Goal: Find specific page/section: Find specific page/section

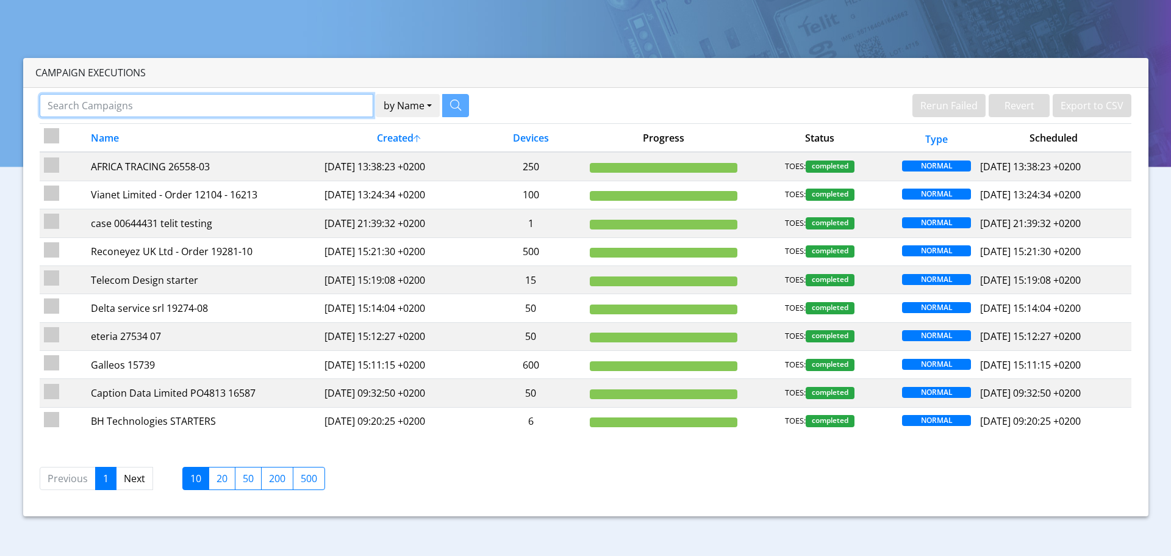
click at [155, 112] on input "Search Campaigns" at bounding box center [207, 105] width 334 height 23
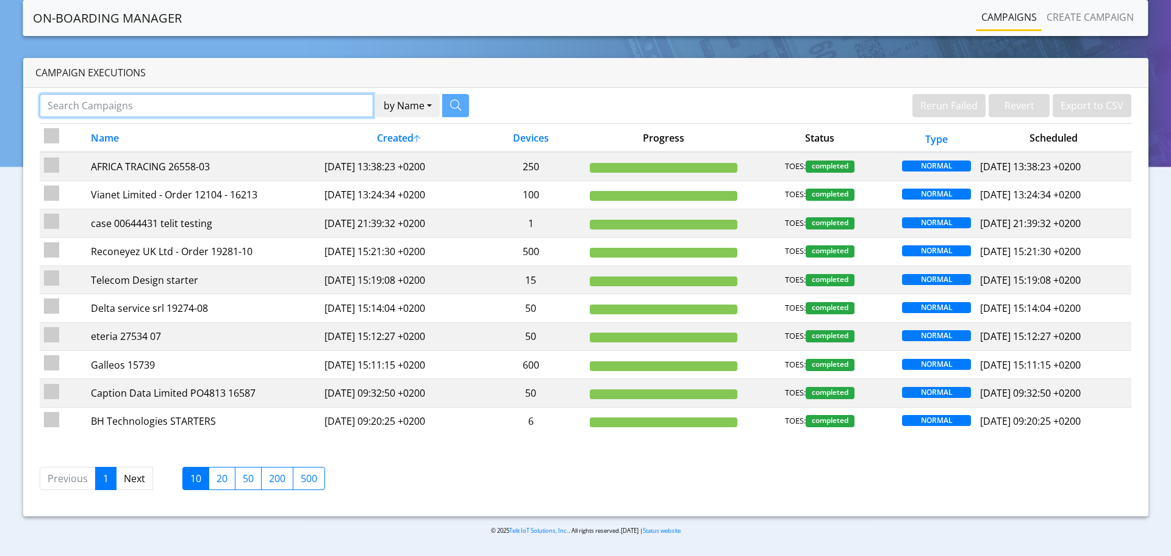
paste input "89358152000002046268"
type input "89358152000002046268"
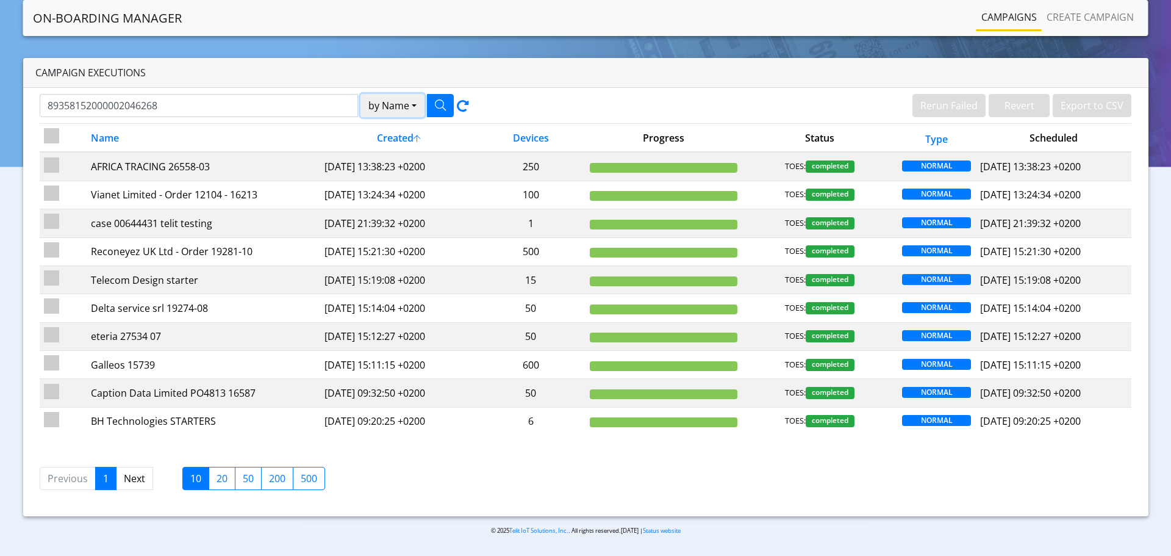
click at [394, 110] on button "by Name" at bounding box center [392, 105] width 64 height 23
click at [389, 149] on button "Device" at bounding box center [409, 153] width 96 height 20
click at [443, 104] on icon "button" at bounding box center [440, 104] width 11 height 11
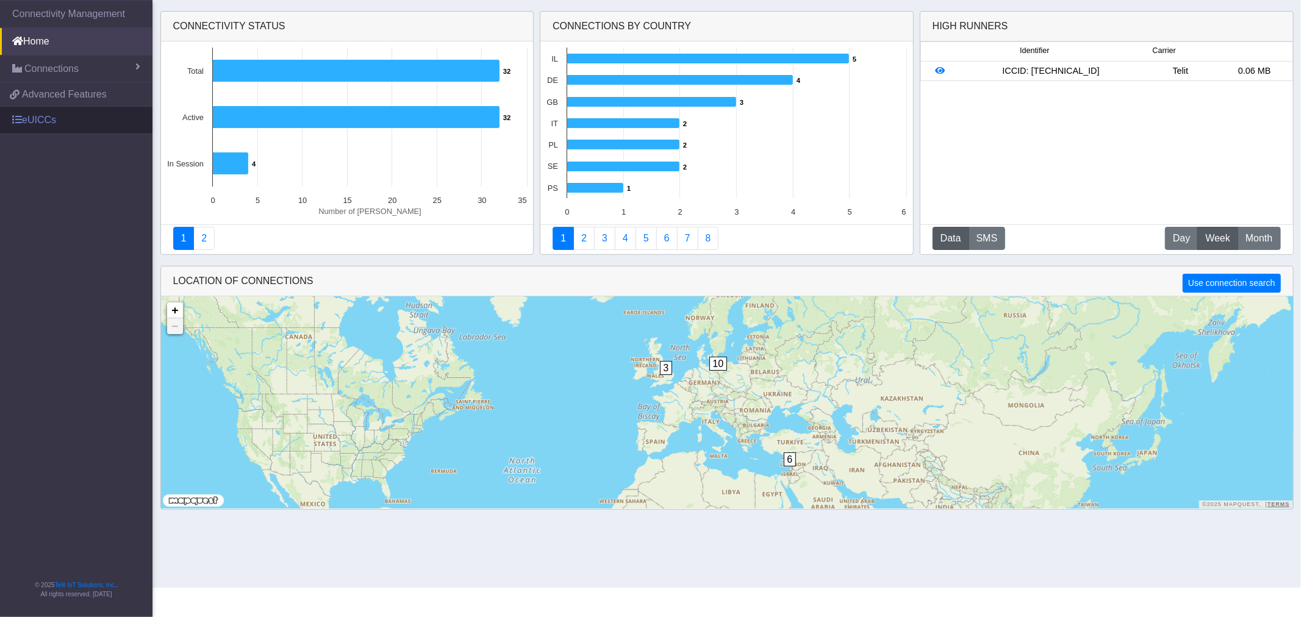
click at [56, 123] on link "eUICCs" at bounding box center [76, 120] width 152 height 27
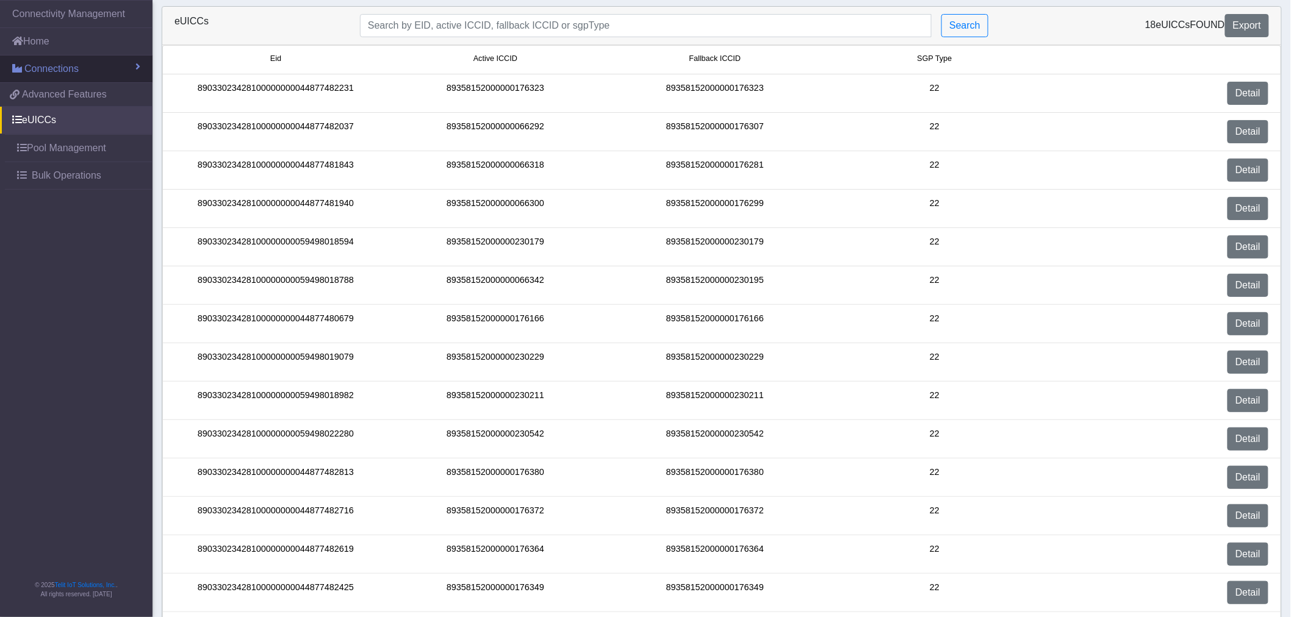
click at [58, 67] on span "Connections" at bounding box center [51, 69] width 54 height 15
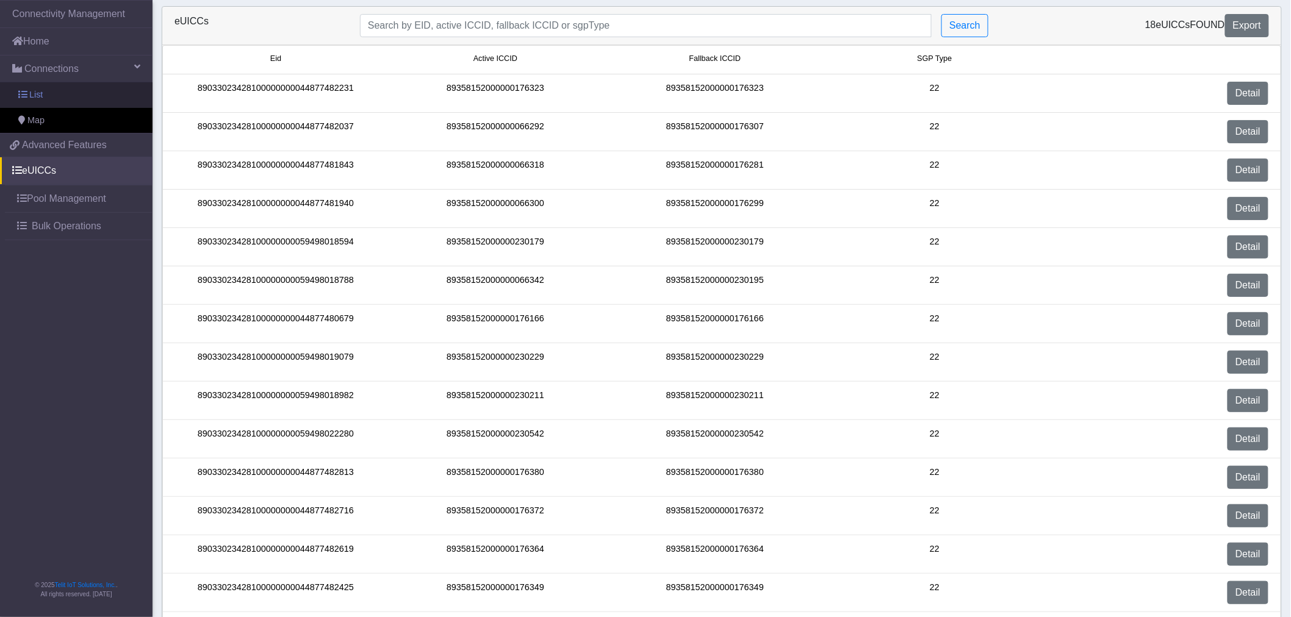
click at [52, 93] on link "List" at bounding box center [76, 95] width 152 height 26
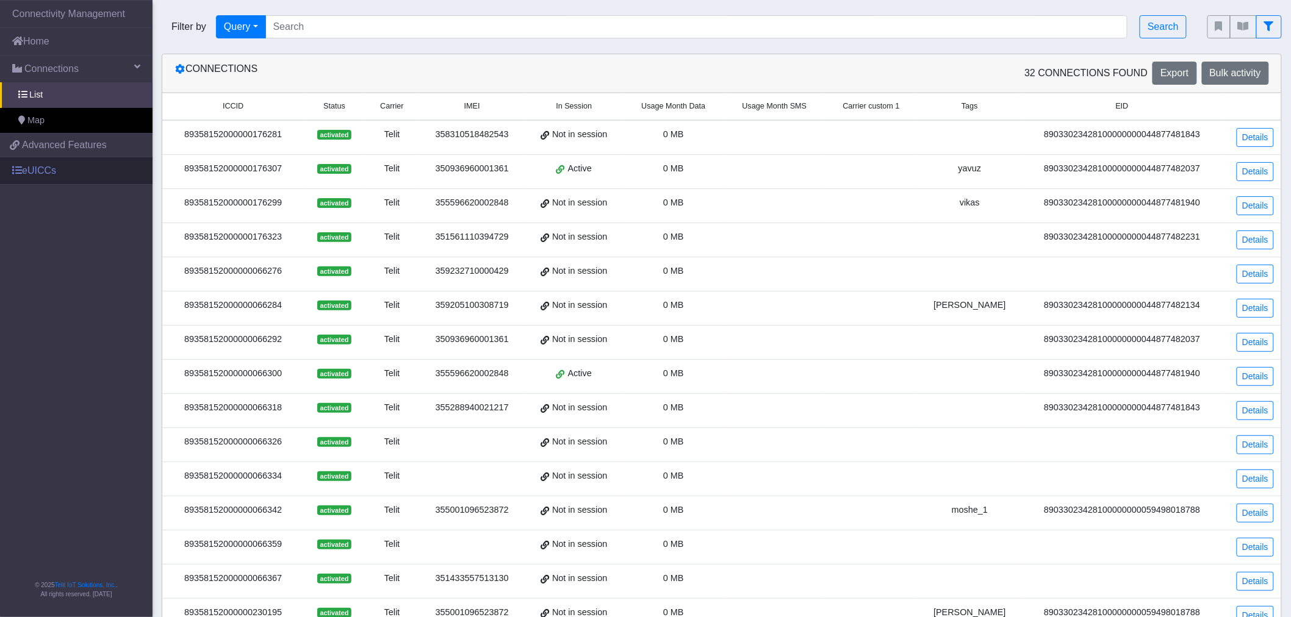
click at [47, 163] on link "eUICCs" at bounding box center [76, 170] width 152 height 27
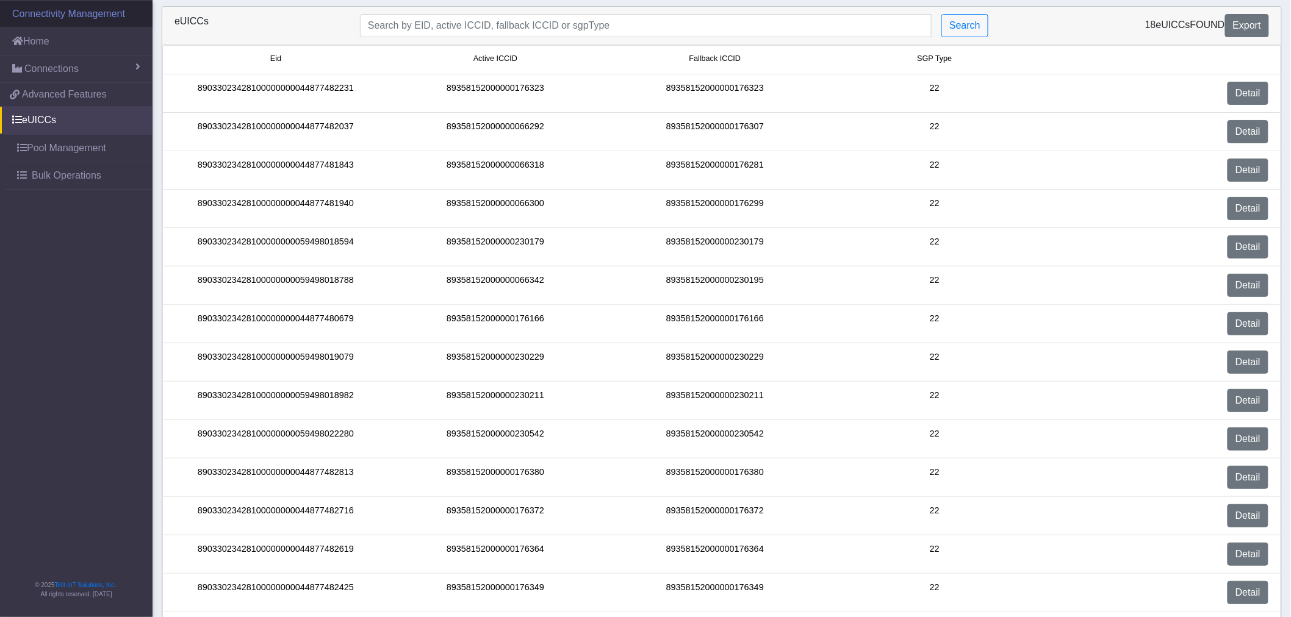
click at [37, 18] on link "Connectivity Management" at bounding box center [76, 14] width 152 height 27
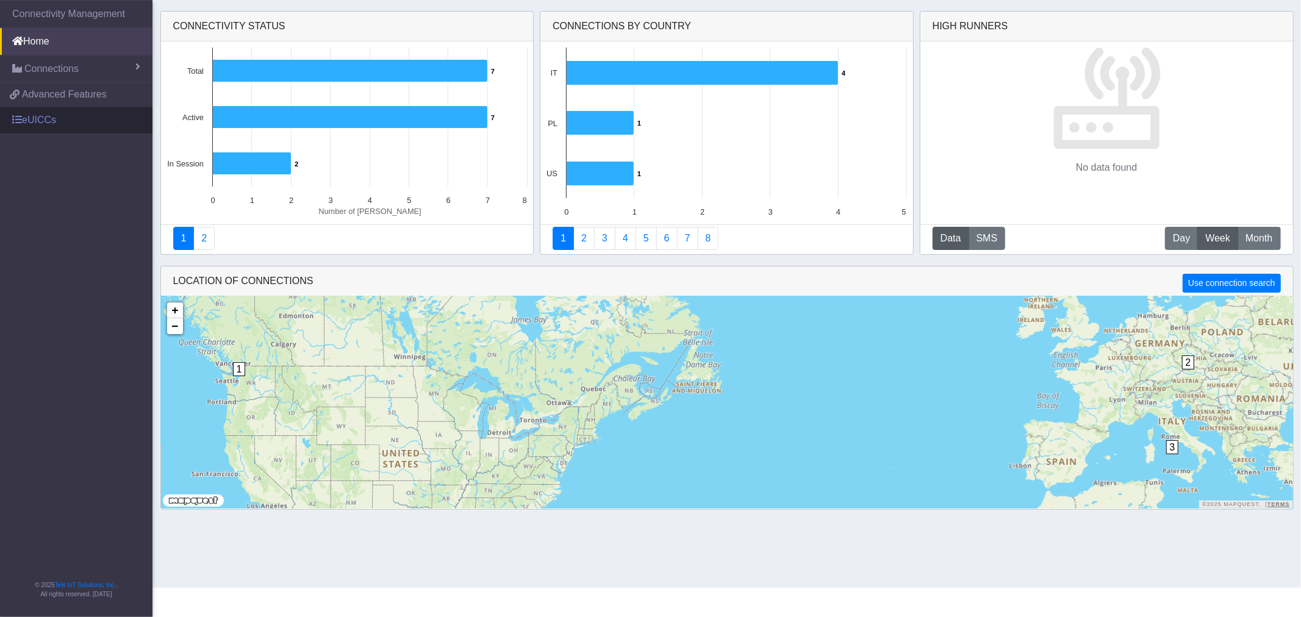
click at [65, 126] on link "eUICCs" at bounding box center [76, 120] width 152 height 27
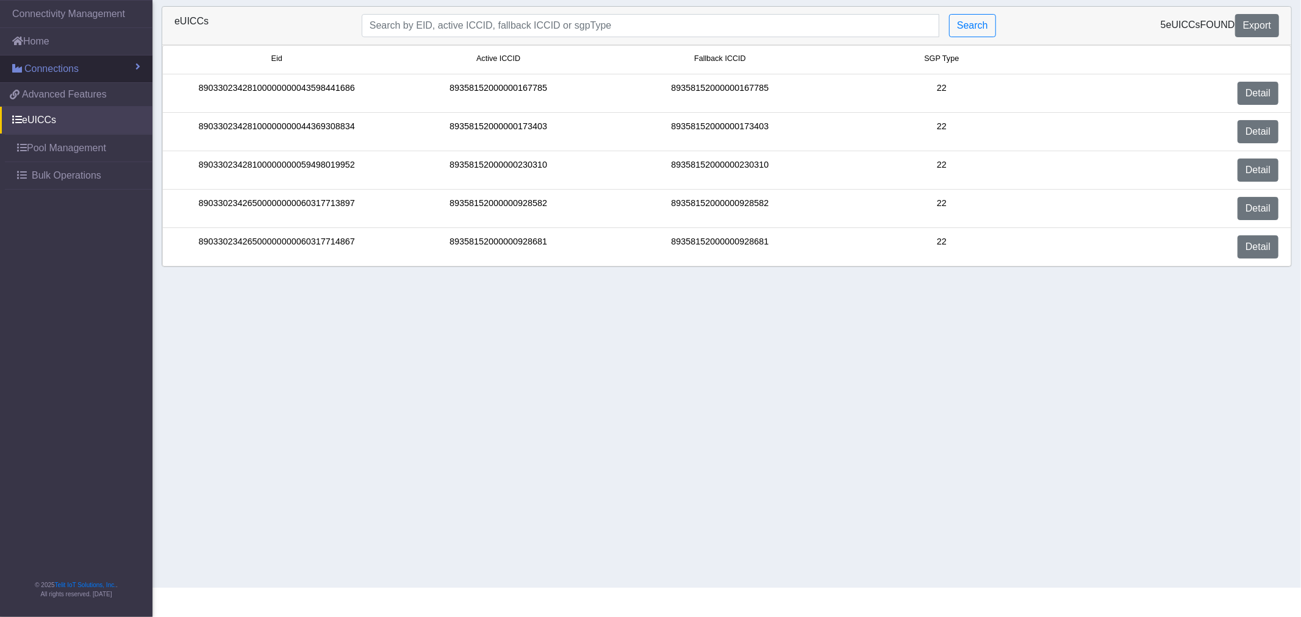
click at [41, 62] on span "Connections" at bounding box center [51, 69] width 54 height 15
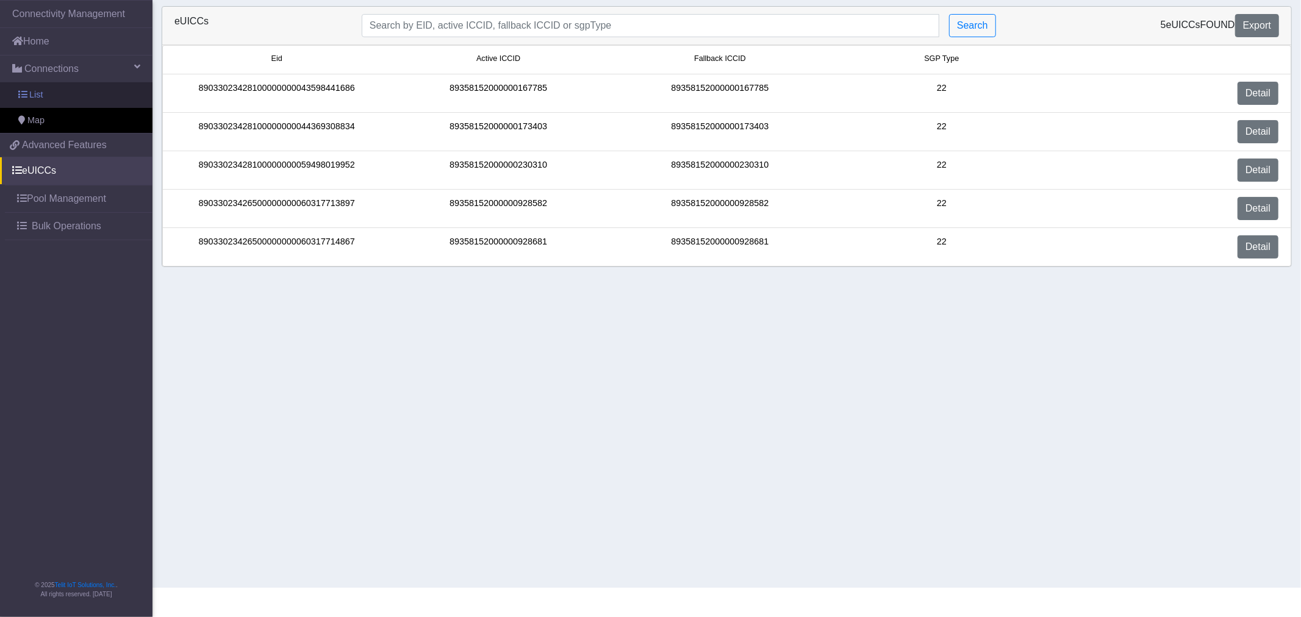
click at [41, 90] on span "List" at bounding box center [35, 94] width 13 height 13
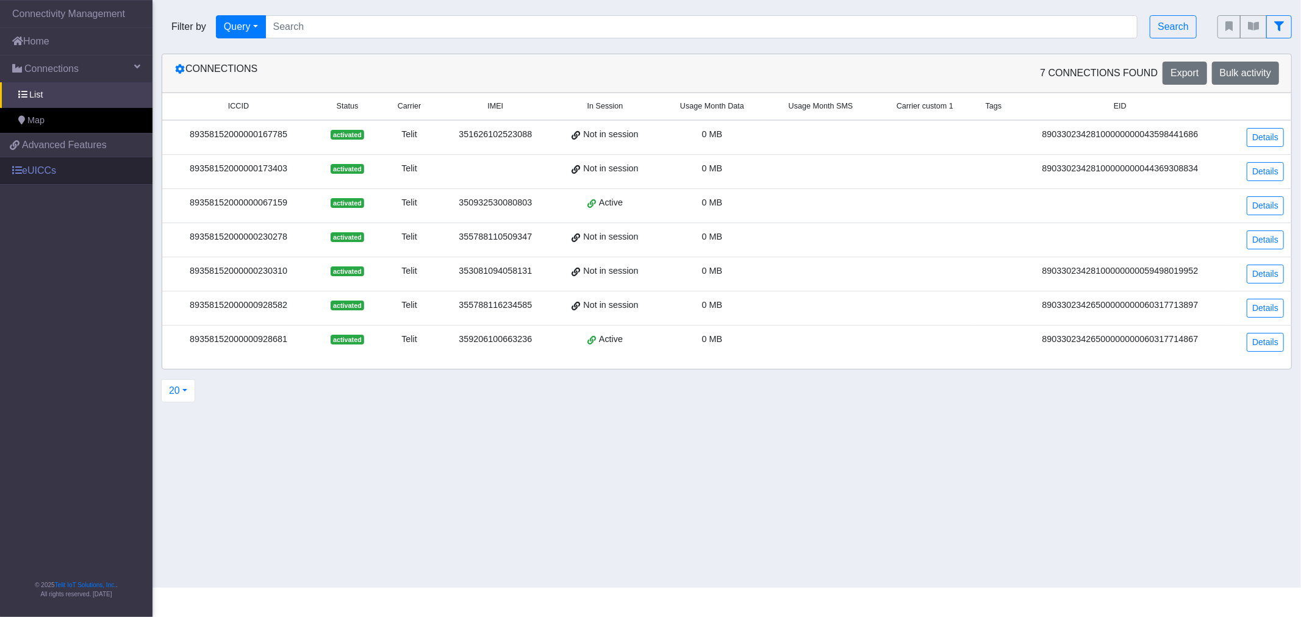
click at [38, 163] on link "eUICCs" at bounding box center [76, 170] width 152 height 27
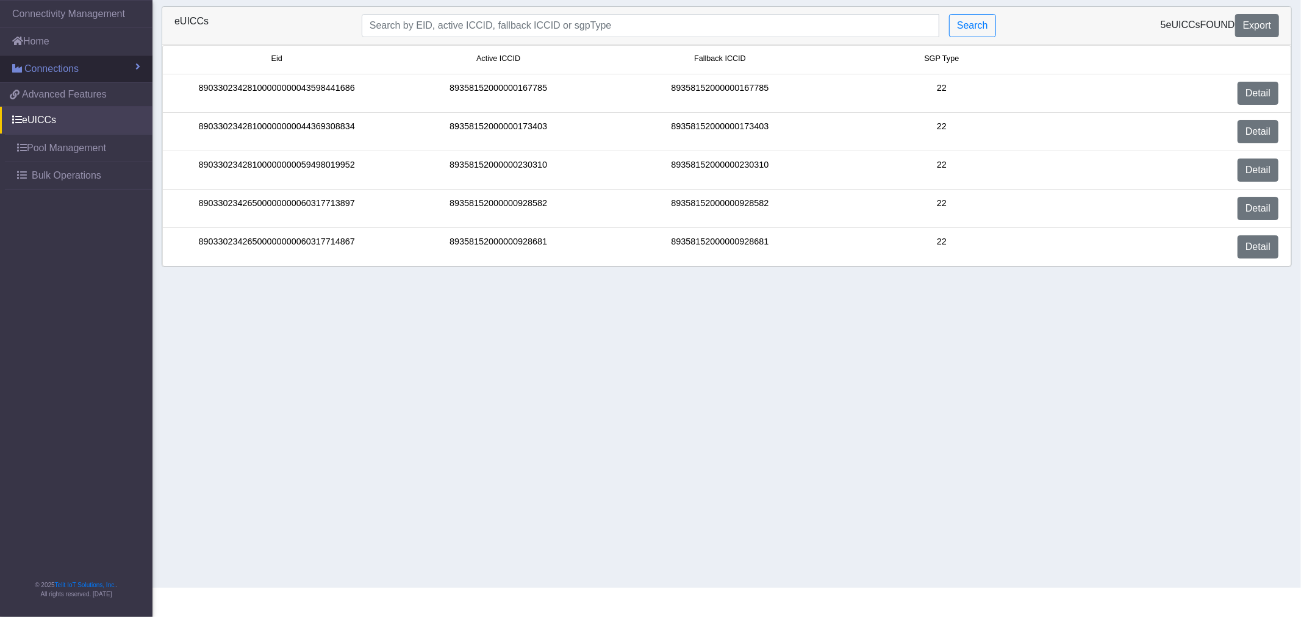
click at [53, 62] on span "Connections" at bounding box center [51, 69] width 54 height 15
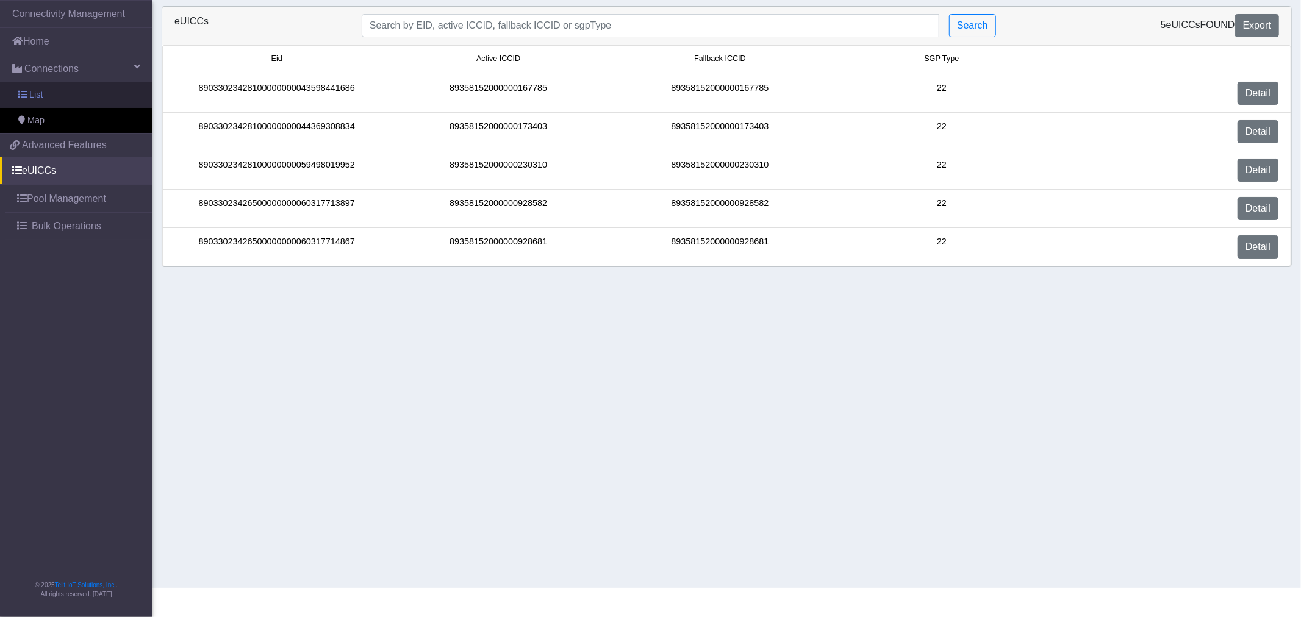
click at [45, 93] on link "List" at bounding box center [76, 95] width 152 height 26
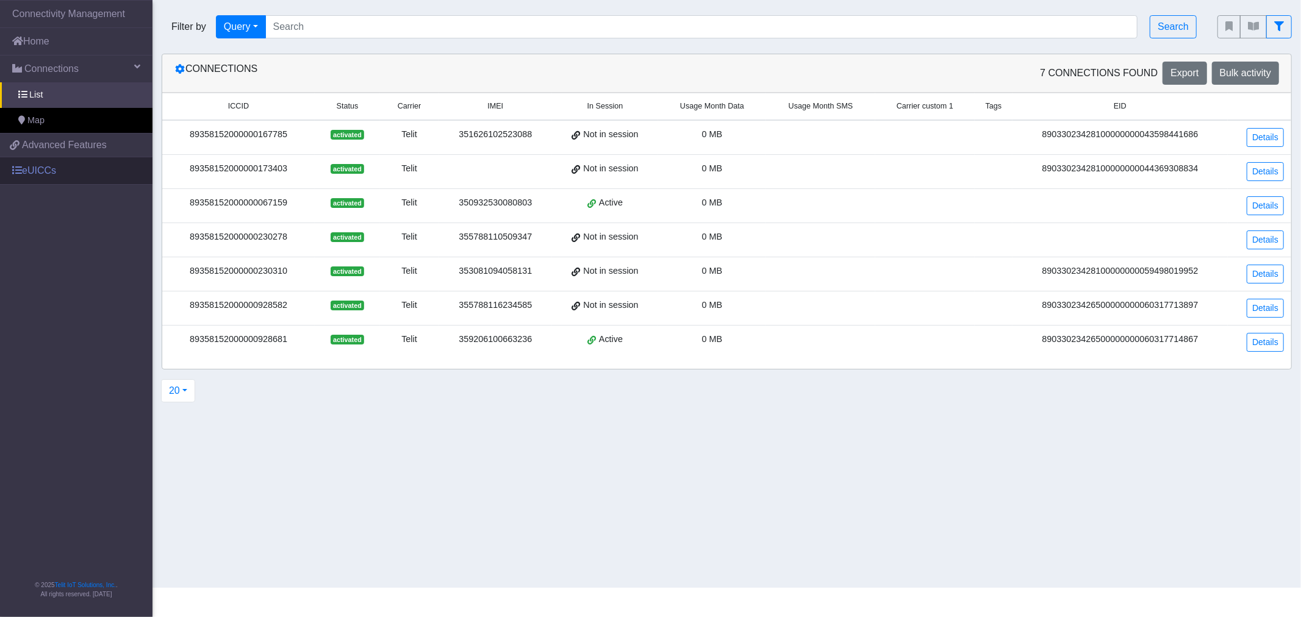
click at [41, 173] on link "eUICCs" at bounding box center [76, 170] width 152 height 27
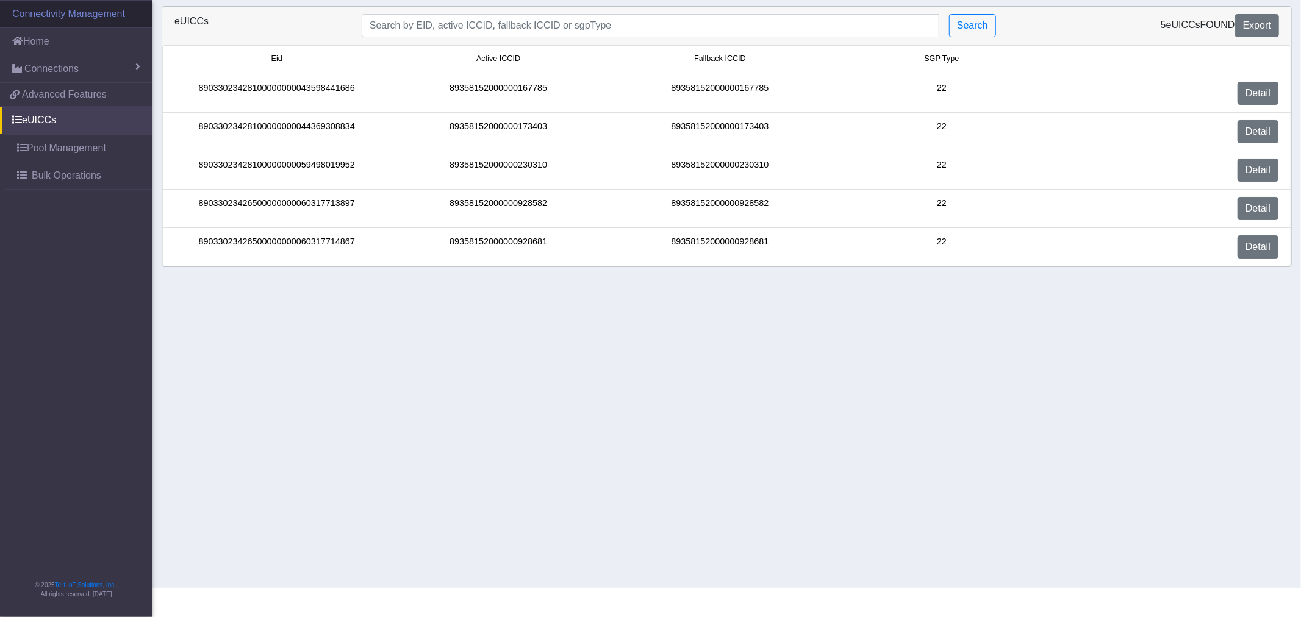
click at [74, 7] on link "Connectivity Management" at bounding box center [76, 14] width 152 height 27
click at [57, 17] on link "Connectivity Management" at bounding box center [76, 14] width 152 height 27
